Goal: Information Seeking & Learning: Learn about a topic

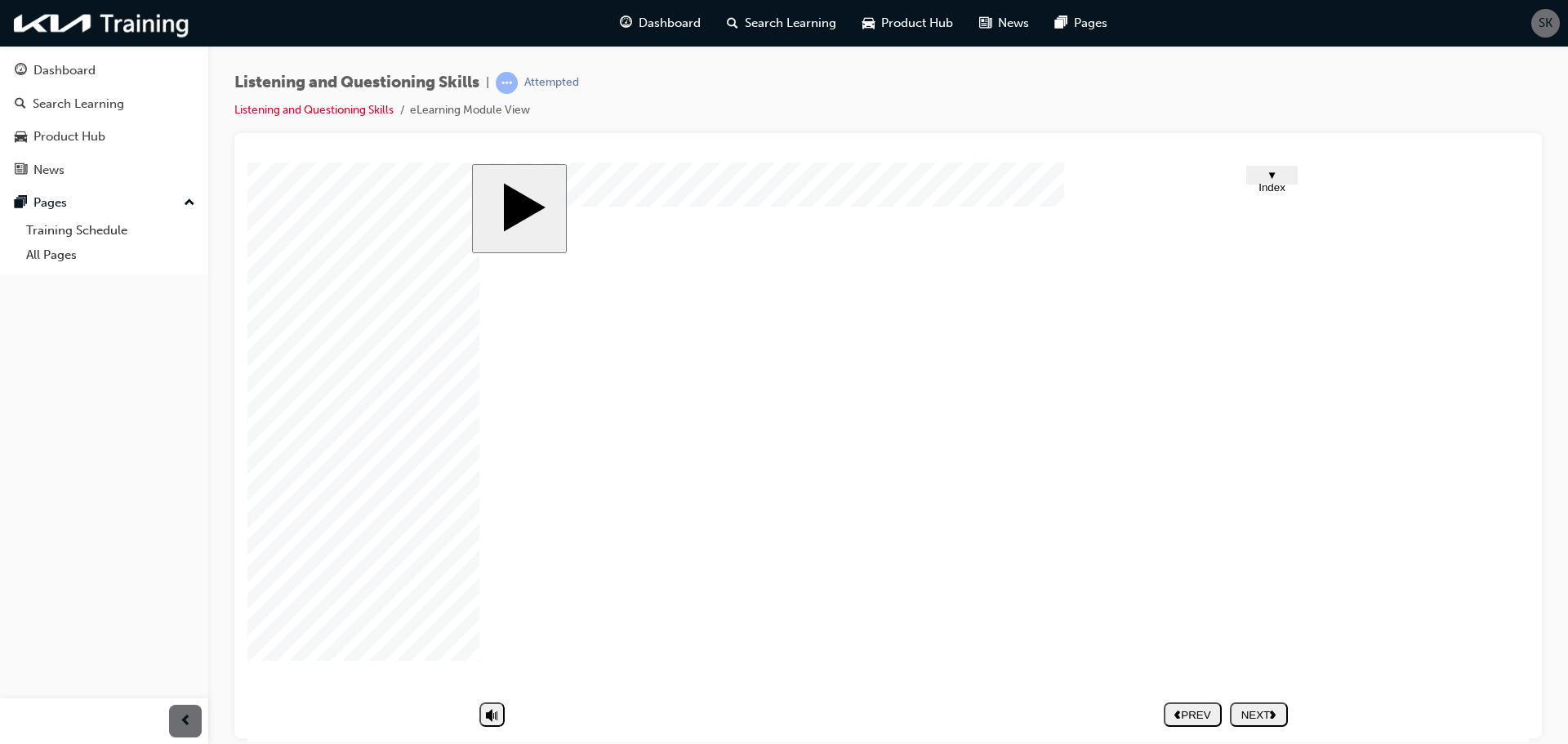
click at [1261, 715] on nav "PREV NEXT SUBMIT" at bounding box center [1225, 713] width 124 height 38
drag, startPoint x: 1419, startPoint y: 503, endPoint x: 1428, endPoint y: 503, distance: 9.0
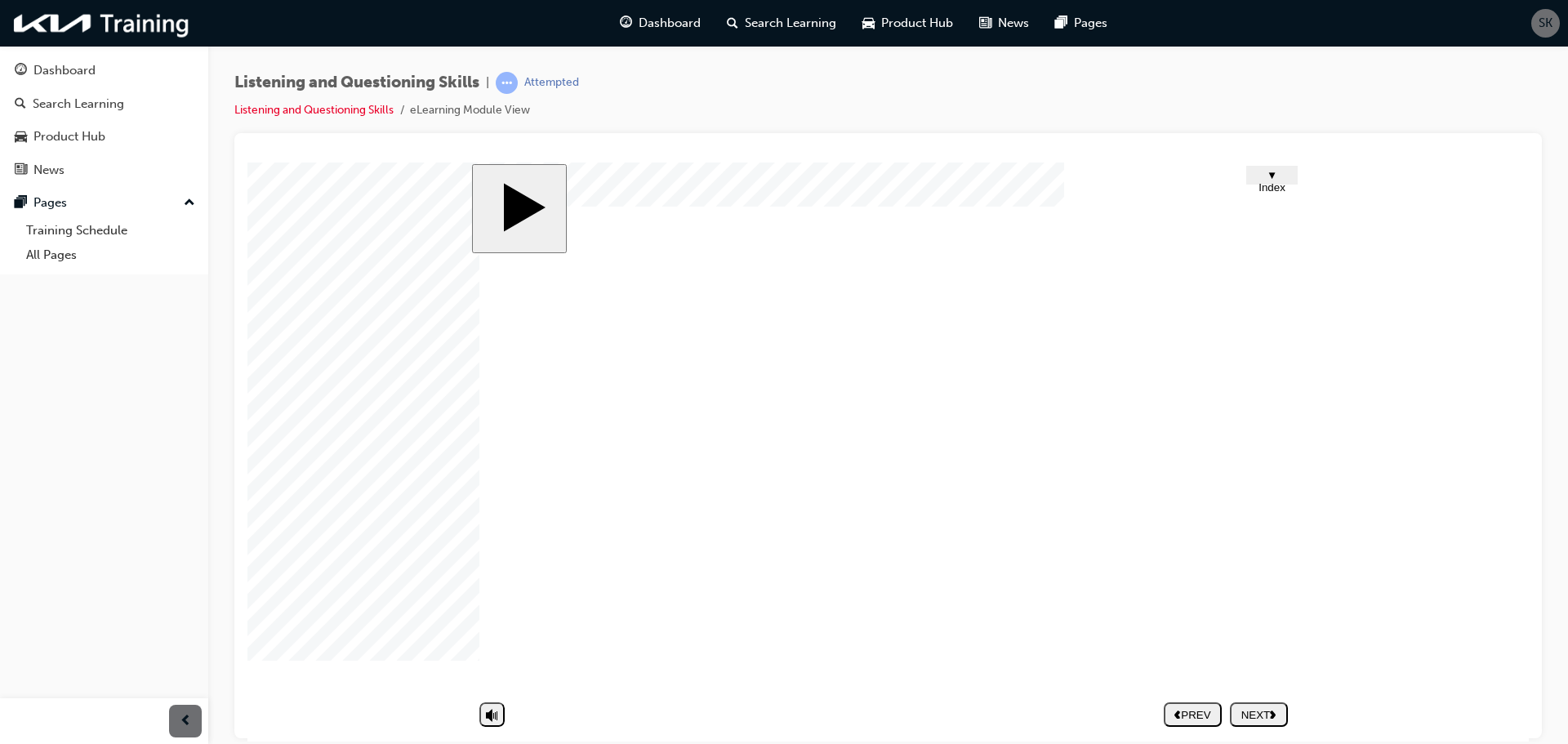
click at [1423, 503] on body "slide: Intro Trapezoid 1 Trapezoid 2 Rectangle 1 Rectangle 2 Rectangle 3 Rectan…" at bounding box center [887, 451] width 1282 height 579
click at [1431, 501] on body "slide: Intro Trapezoid 1 Trapezoid 2 Rectangle 1 Rectangle 2 Rectangle 3 Rectan…" at bounding box center [887, 451] width 1282 height 579
click at [1427, 500] on body "slide: Intro Trapezoid 1 Trapezoid 2 Rectangle 1 Rectangle 2 Rectangle 3 Rectan…" at bounding box center [887, 451] width 1282 height 579
click at [1427, 499] on body "slide: Intro Trapezoid 1 Trapezoid 2 Rectangle 1 Rectangle 2 Rectangle 3 Rectan…" at bounding box center [887, 451] width 1282 height 579
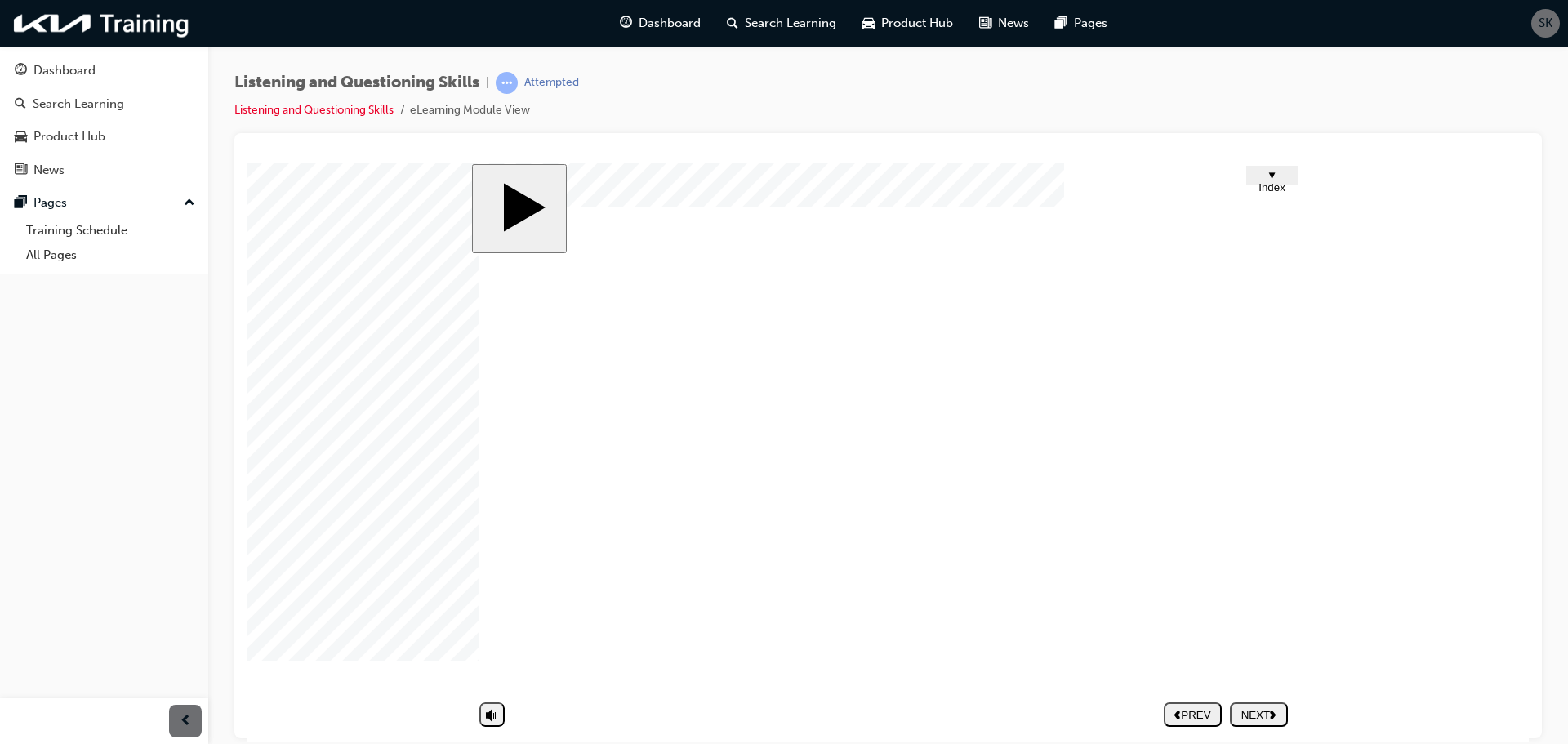
click at [1421, 500] on body "slide: Intro Trapezoid 1 Trapezoid 2 Rectangle 1 Rectangle 2 Rectangle 3 Rectan…" at bounding box center [887, 451] width 1282 height 579
click at [1417, 500] on body "slide: Intro Trapezoid 1 Trapezoid 2 Rectangle 1 Rectangle 2 Rectangle 3 Rectan…" at bounding box center [887, 451] width 1282 height 579
click at [1415, 500] on body "slide: Intro Trapezoid 1 Trapezoid 2 Rectangle 1 Rectangle 2 Rectangle 3 Rectan…" at bounding box center [887, 451] width 1282 height 579
click at [1414, 500] on body "slide: Intro Trapezoid 1 Trapezoid 2 Rectangle 1 Rectangle 2 Rectangle 3 Rectan…" at bounding box center [887, 451] width 1282 height 579
click at [1413, 500] on body "slide: Intro Trapezoid 1 Trapezoid 2 Rectangle 1 Rectangle 2 Rectangle 3 Rectan…" at bounding box center [887, 451] width 1282 height 579
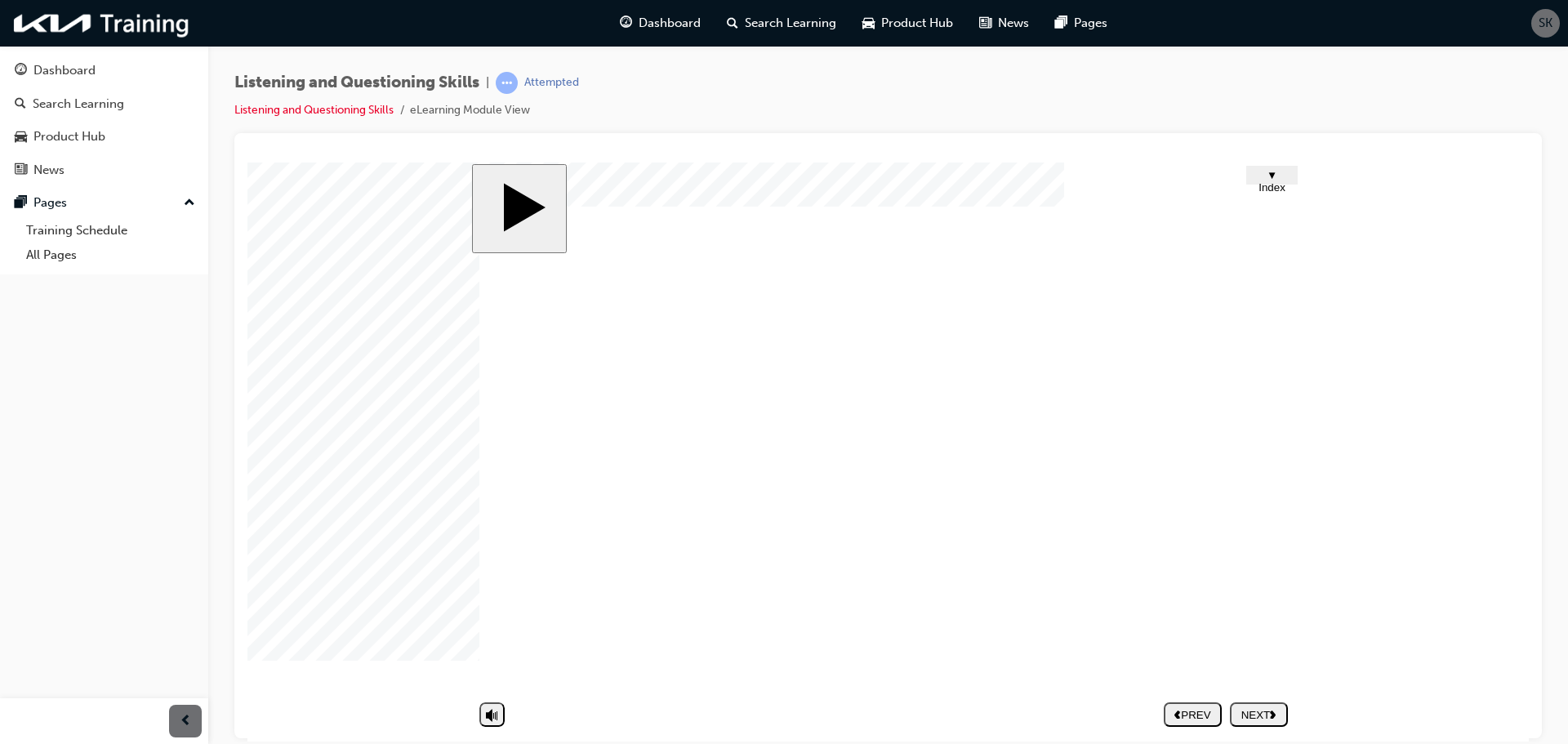
click at [1411, 501] on body "slide: Intro Trapezoid 1 Trapezoid 2 Rectangle 1 Rectangle 2 Rectangle 3 Rectan…" at bounding box center [887, 451] width 1282 height 579
click at [1403, 506] on body "slide: Intro Trapezoid 1 Trapezoid 2 Rectangle 1 Rectangle 2 Rectangle 3 Rectan…" at bounding box center [887, 451] width 1282 height 579
drag, startPoint x: 709, startPoint y: 9, endPoint x: 882, endPoint y: 115, distance: 202.9
click at [882, 115] on div "Listening and Questioning Skills | Attempted Listening and Questioning Skills e…" at bounding box center [888, 103] width 1307 height 61
drag, startPoint x: 1257, startPoint y: 478, endPoint x: 1275, endPoint y: 479, distance: 18.0
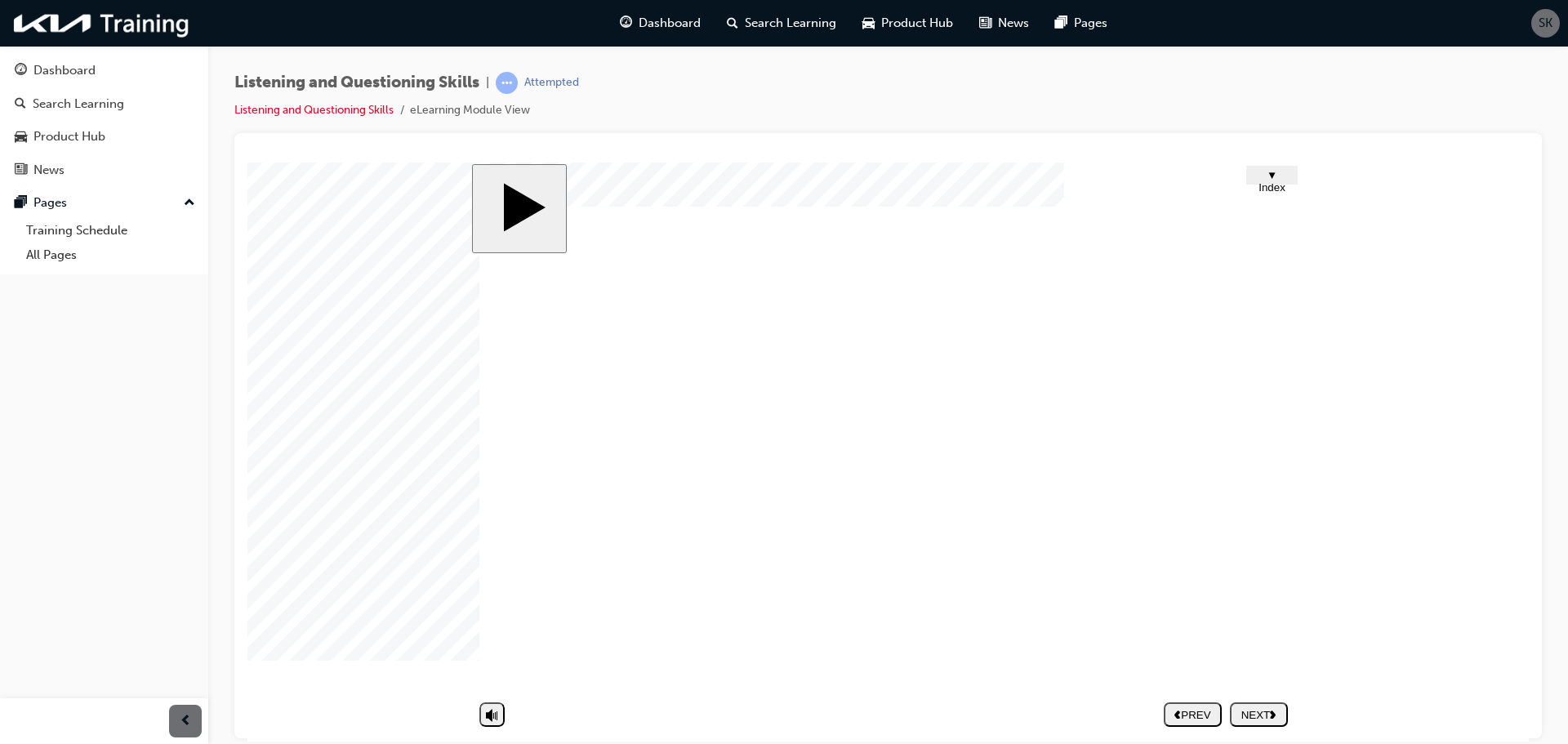
drag, startPoint x: 1234, startPoint y: 516, endPoint x: 1214, endPoint y: 559, distance: 47.4
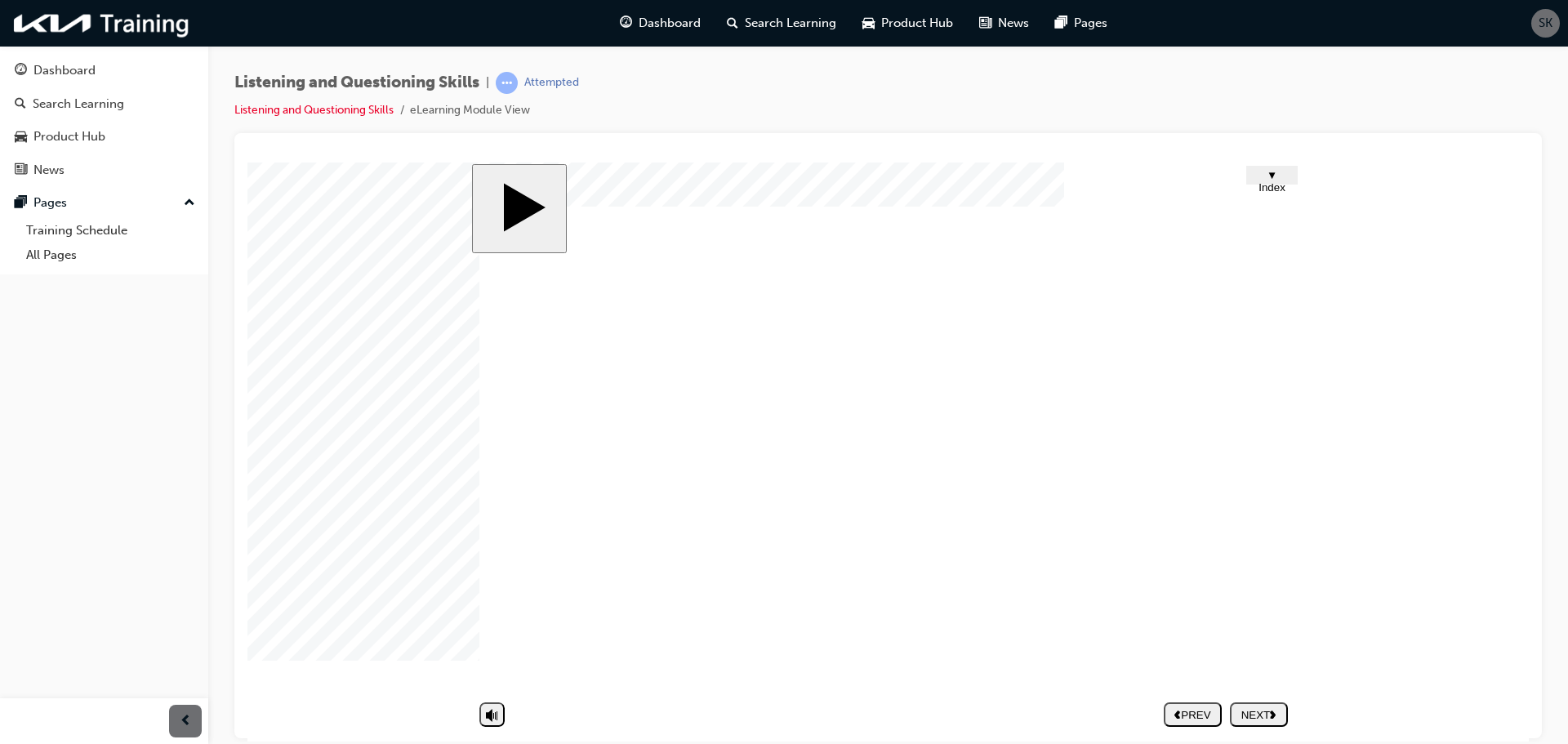
click at [308, 104] on link "Listening and Questioning Skills" at bounding box center [314, 110] width 159 height 14
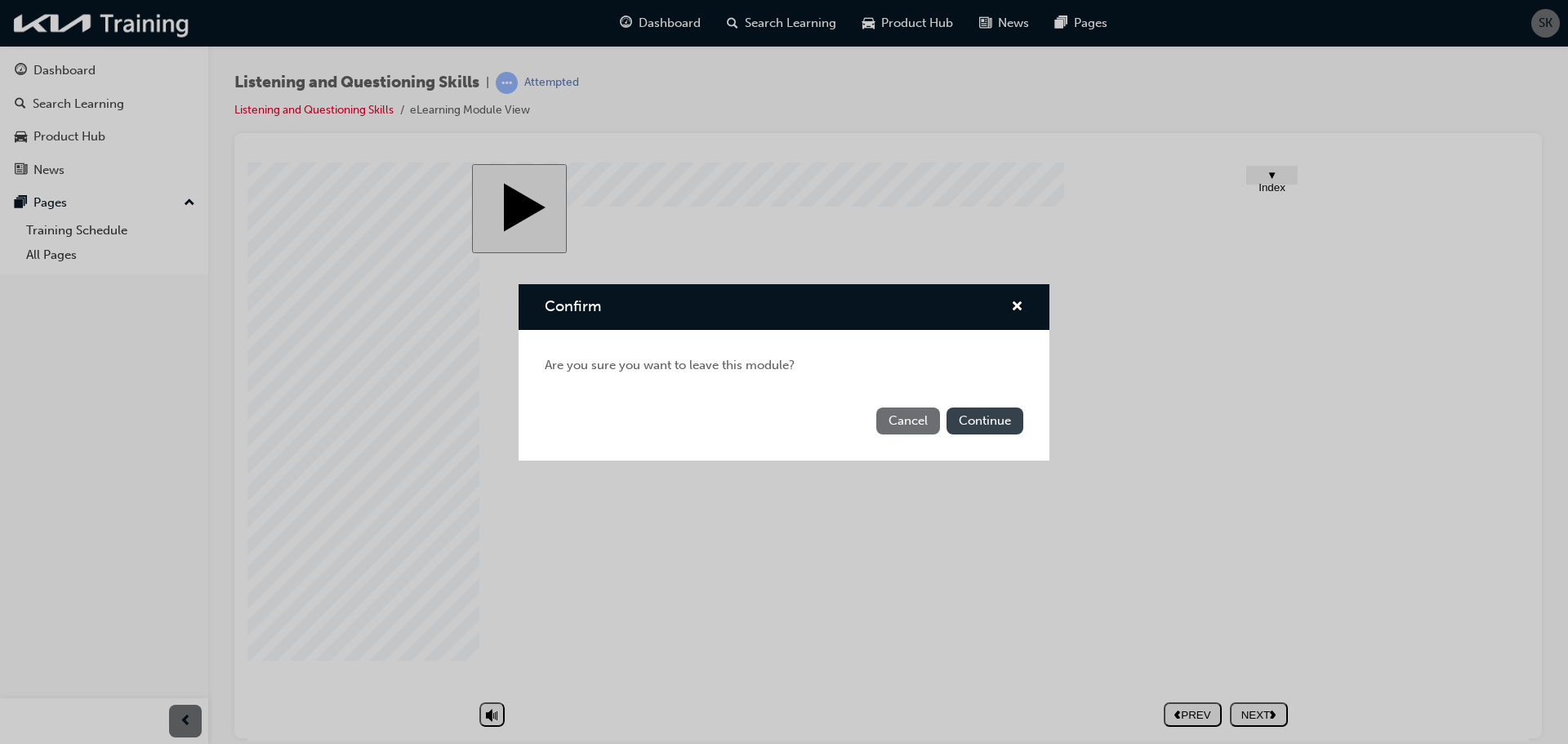
click at [981, 418] on button "Continue" at bounding box center [985, 421] width 77 height 27
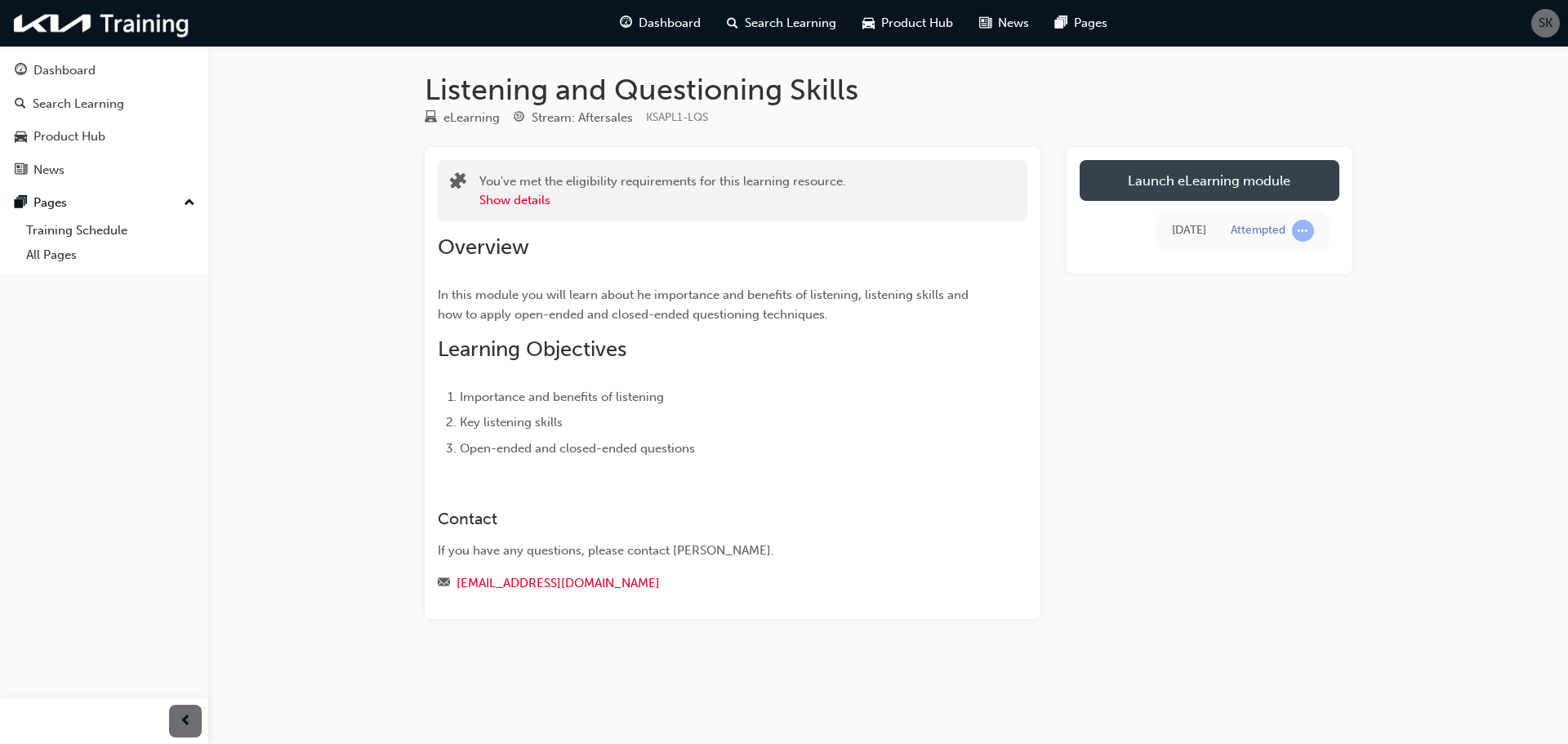
click at [1254, 181] on link "Launch eLearning module" at bounding box center [1209, 181] width 259 height 41
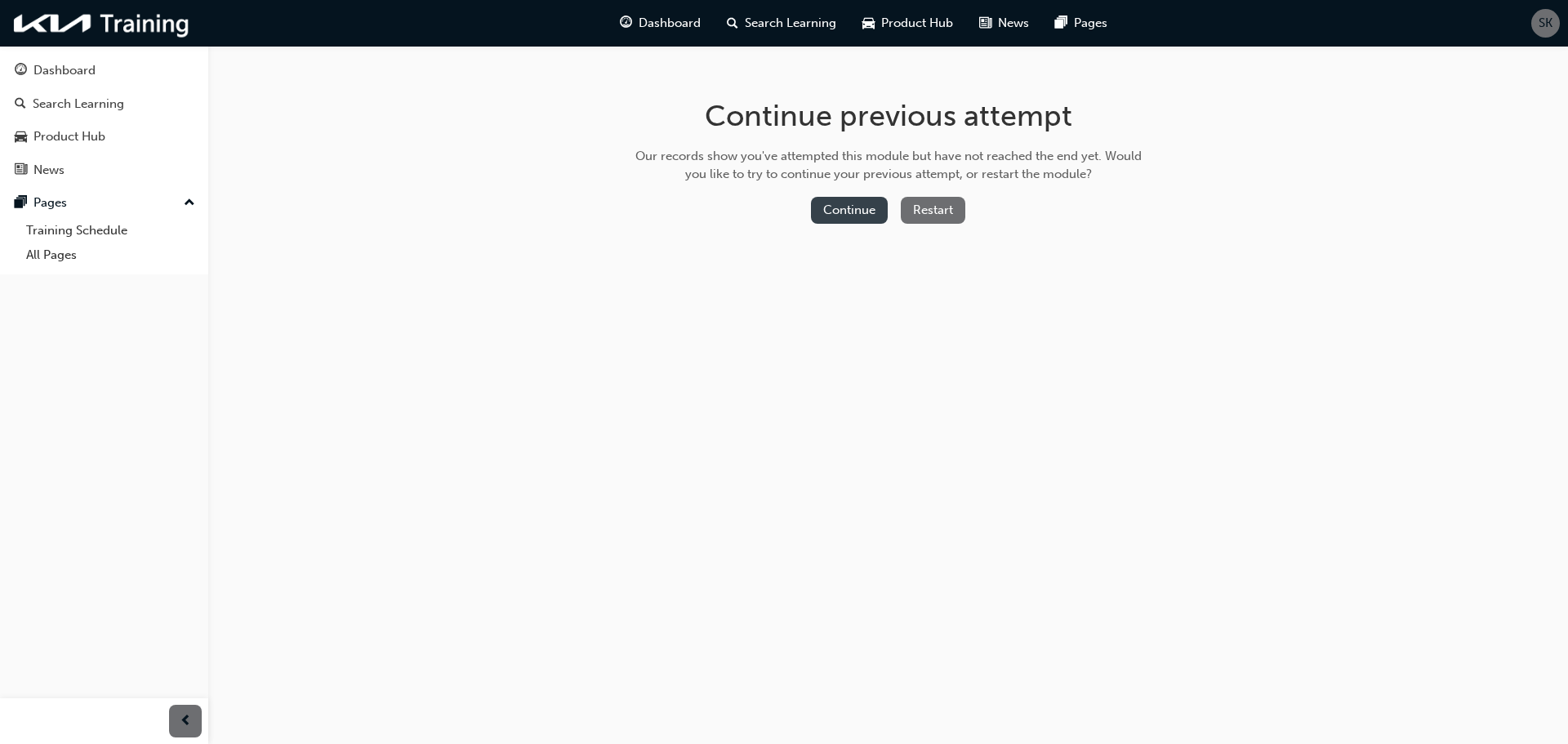
click at [841, 217] on button "Continue" at bounding box center [850, 210] width 77 height 27
